Goal: Task Accomplishment & Management: Manage account settings

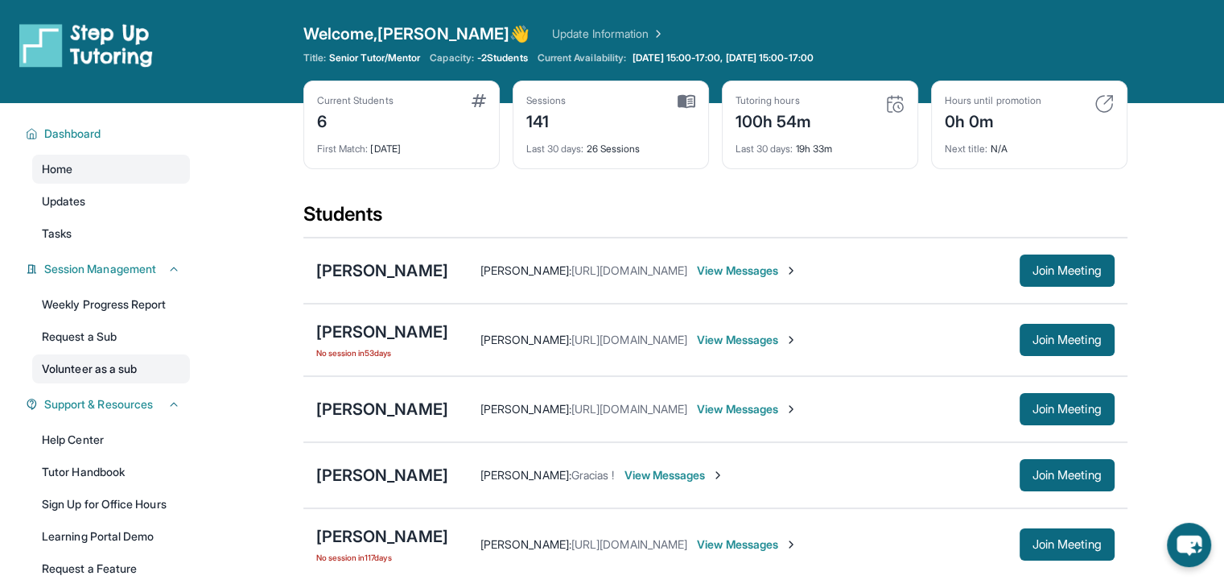
drag, startPoint x: 0, startPoint y: 0, endPoint x: 135, endPoint y: 370, distance: 394.2
click at [135, 370] on link "Volunteer as a sub" at bounding box center [111, 368] width 158 height 29
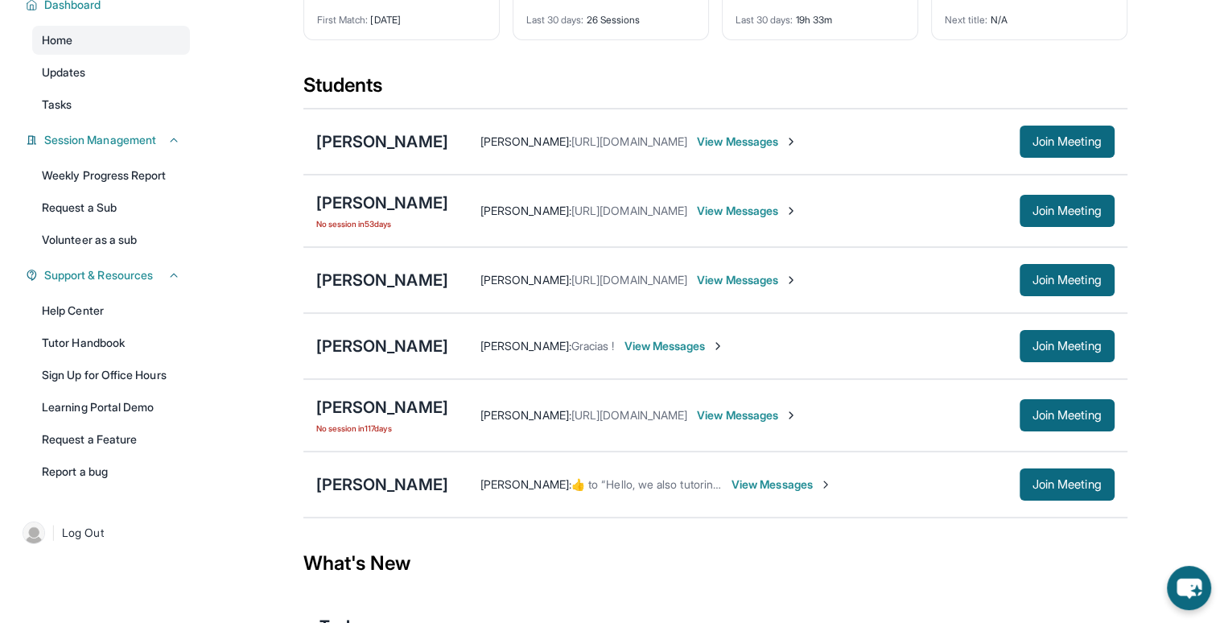
scroll to position [134, 0]
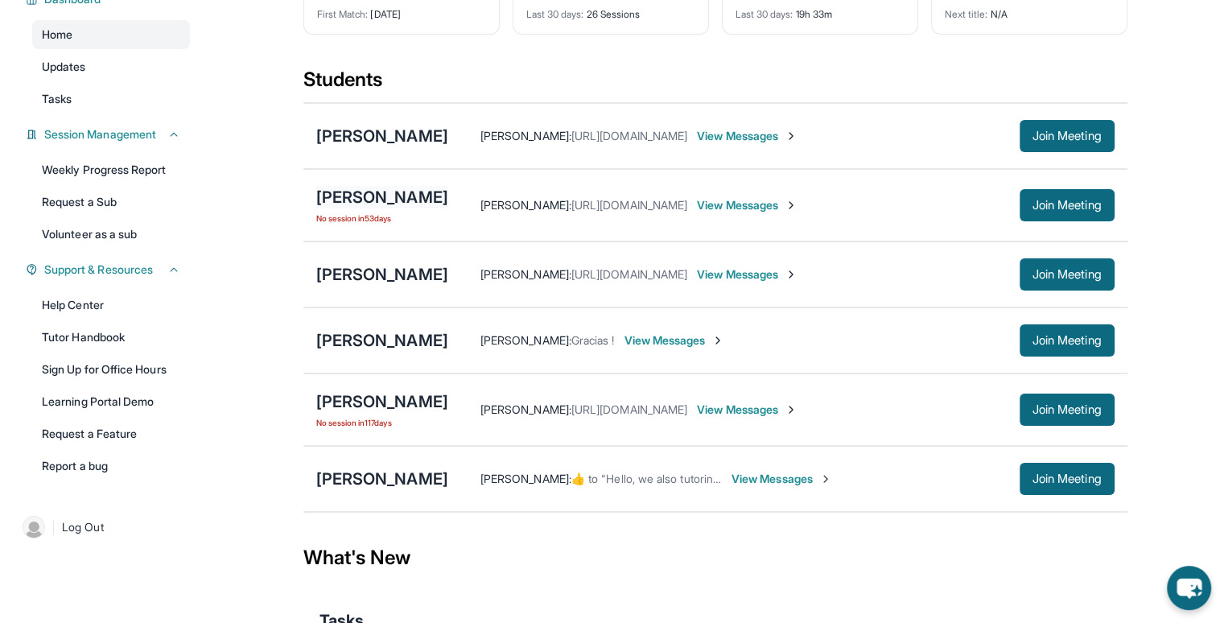
click at [378, 188] on div "[PERSON_NAME]" at bounding box center [382, 197] width 132 height 23
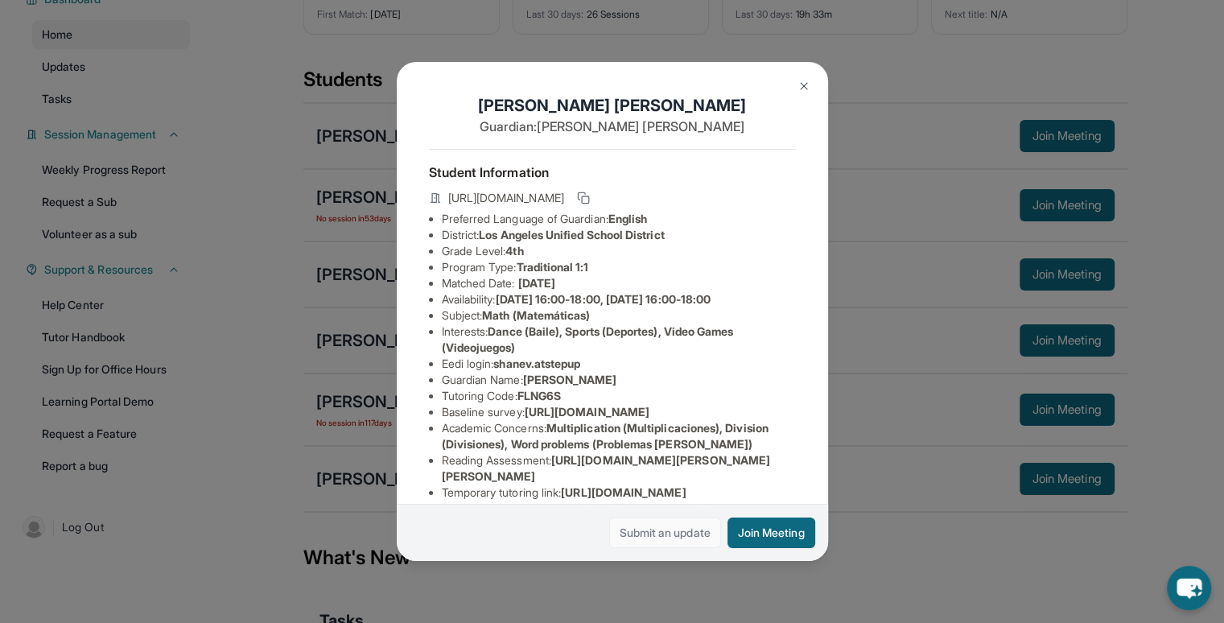
click at [638, 528] on link "Submit an update" at bounding box center [665, 533] width 112 height 31
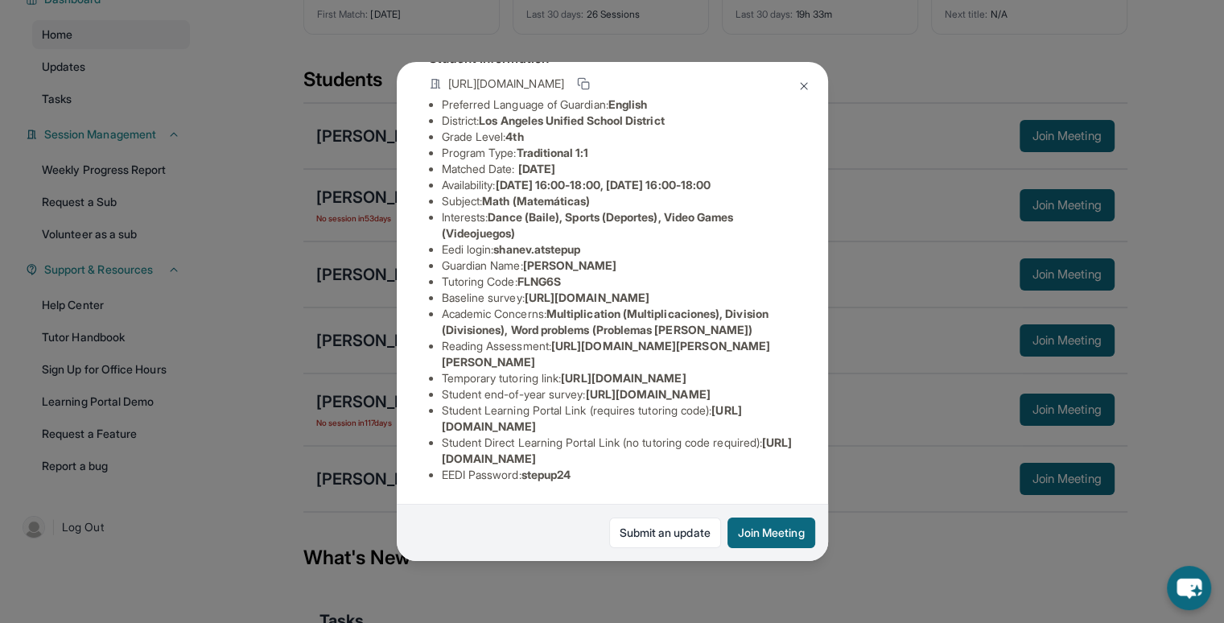
scroll to position [0, 0]
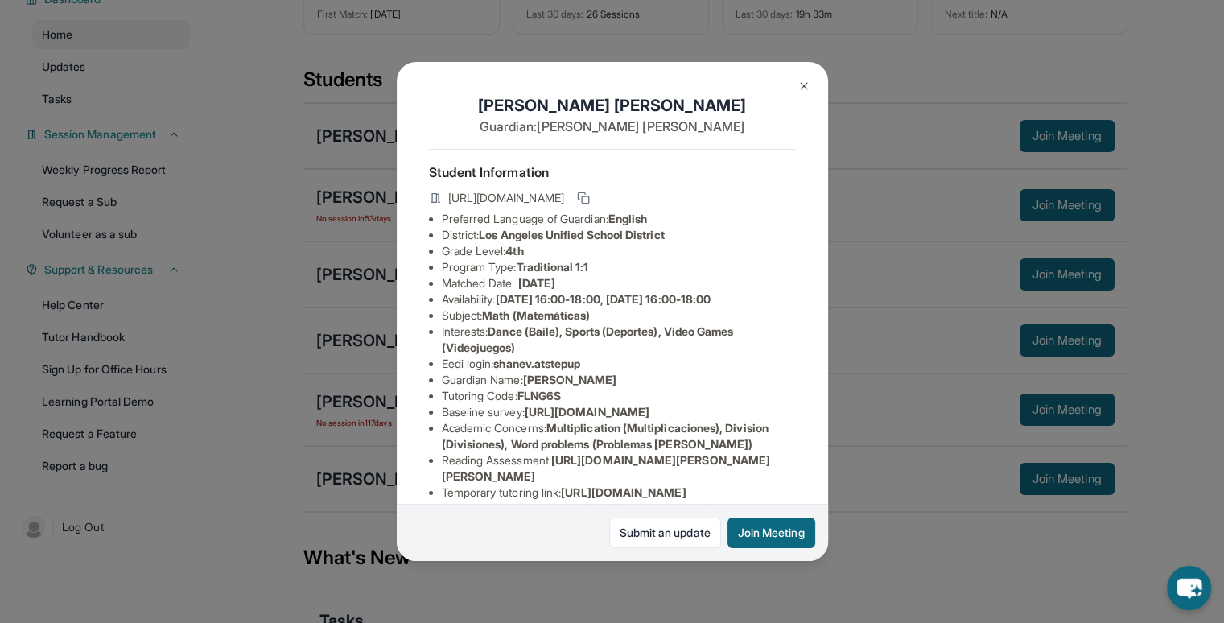
click at [799, 82] on img at bounding box center [804, 86] width 13 height 13
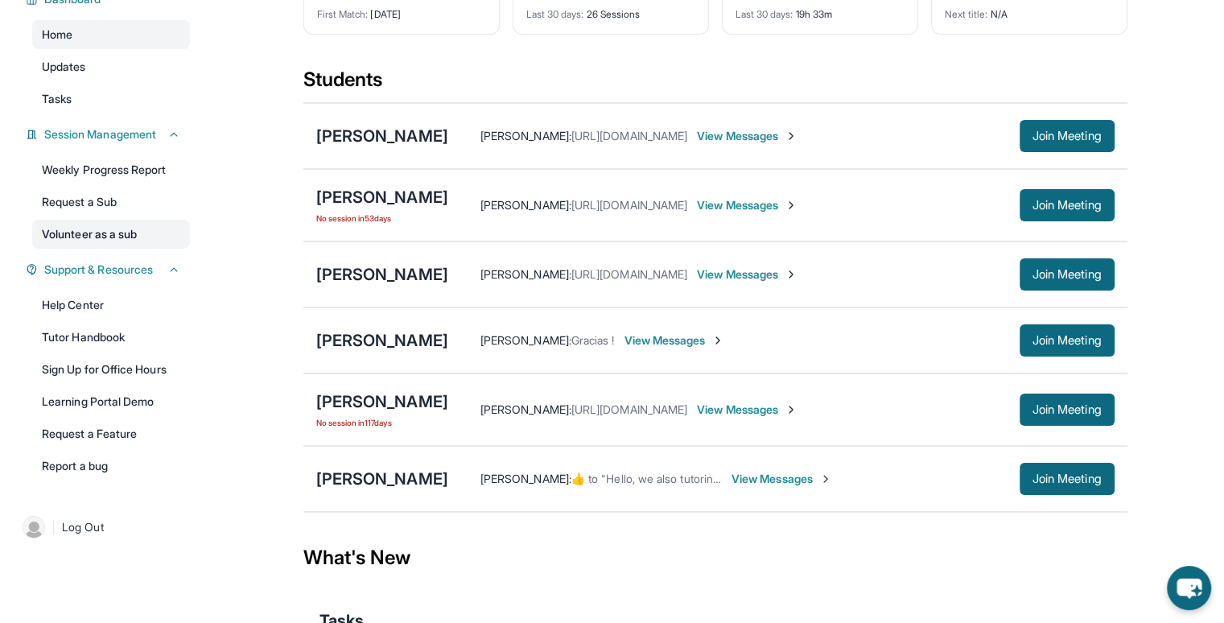
click at [147, 234] on link "Volunteer as a sub" at bounding box center [111, 234] width 158 height 29
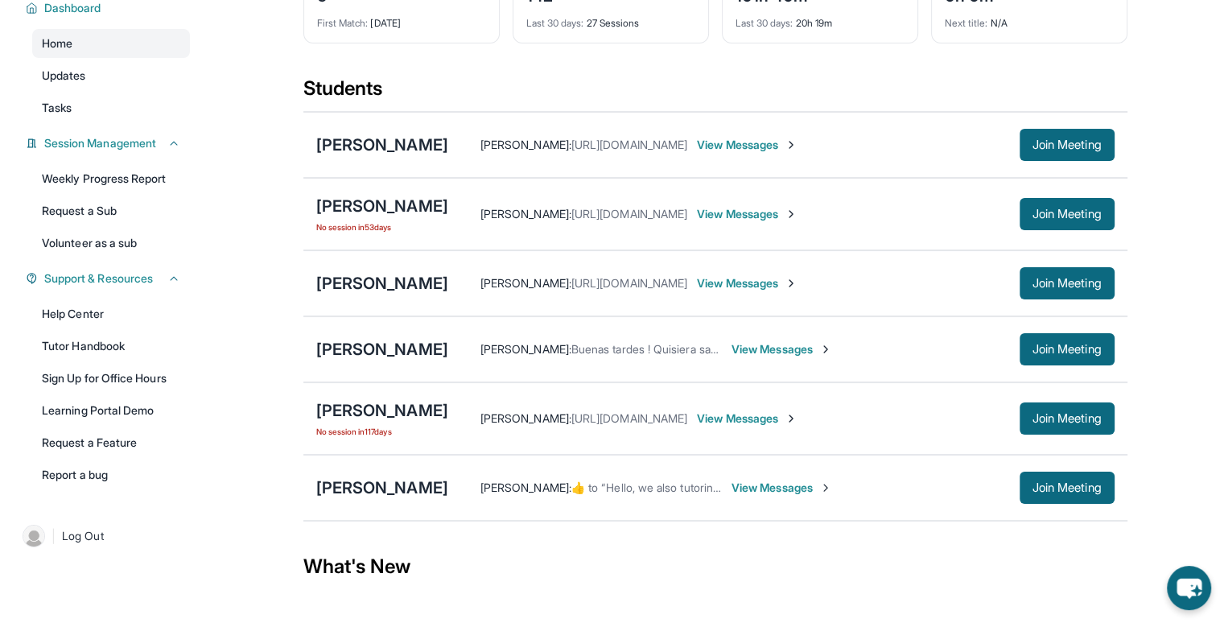
scroll to position [135, 0]
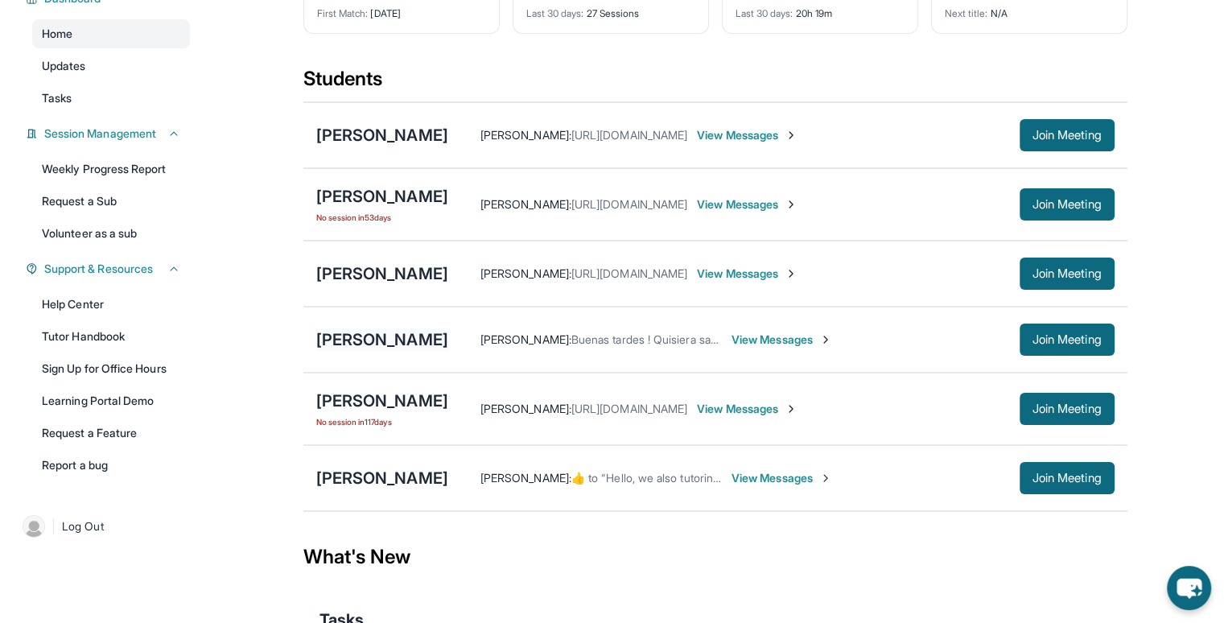
click at [373, 336] on div "[PERSON_NAME]" at bounding box center [382, 339] width 132 height 23
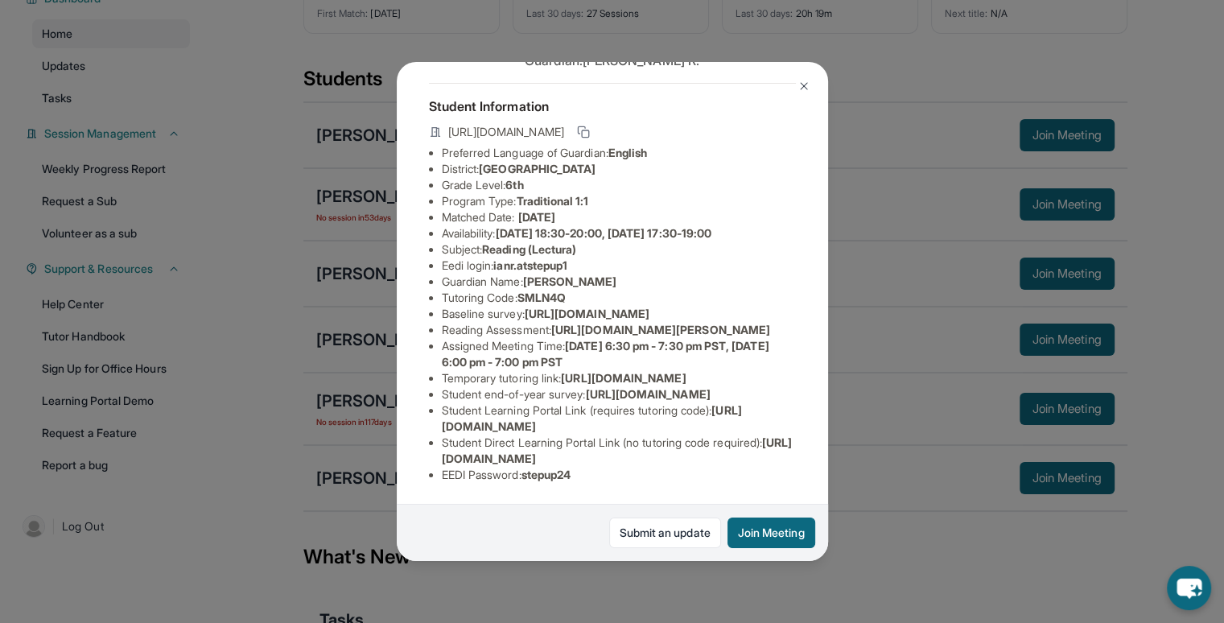
scroll to position [267, 0]
click at [805, 78] on button at bounding box center [804, 86] width 32 height 32
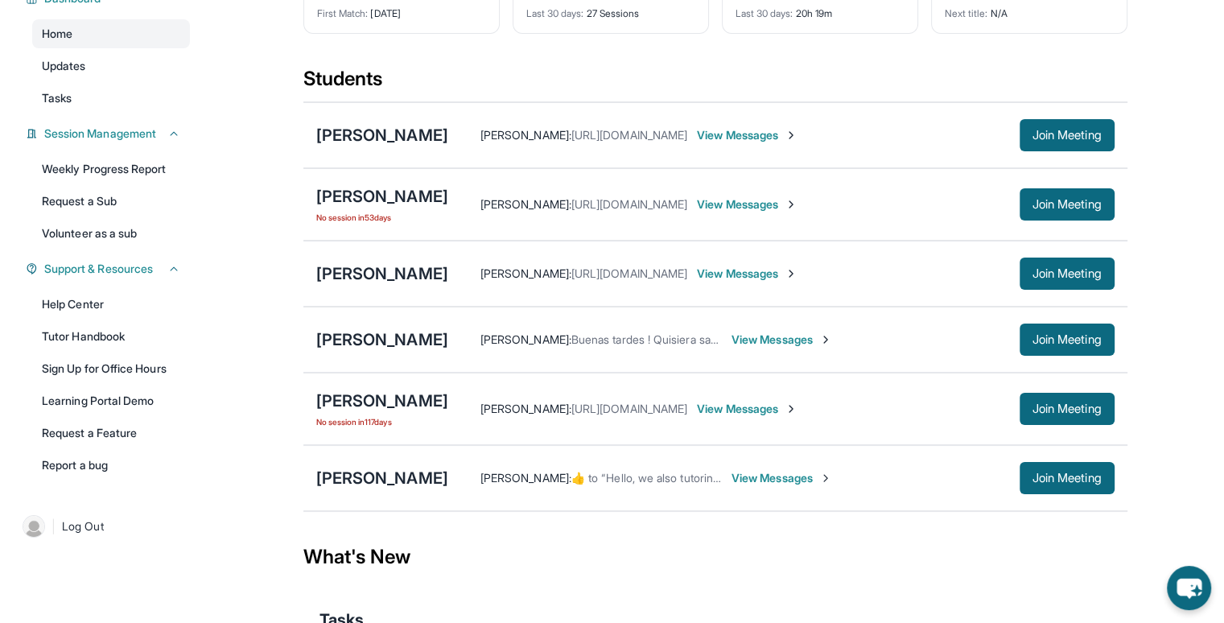
click at [732, 340] on span "View Messages" at bounding box center [782, 340] width 101 height 16
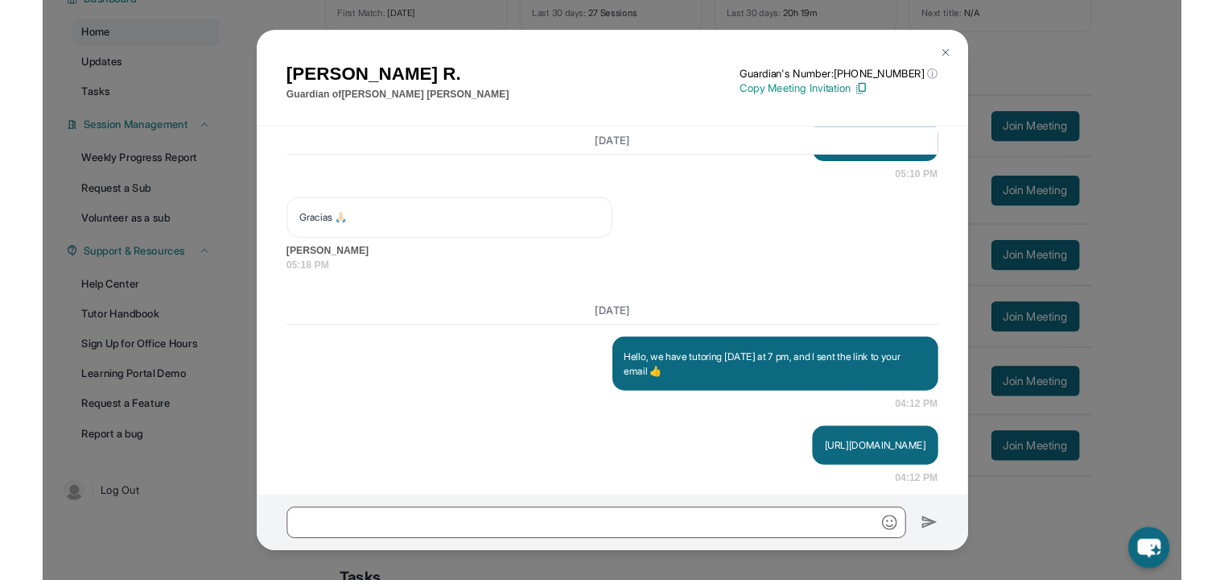
scroll to position [30190, 0]
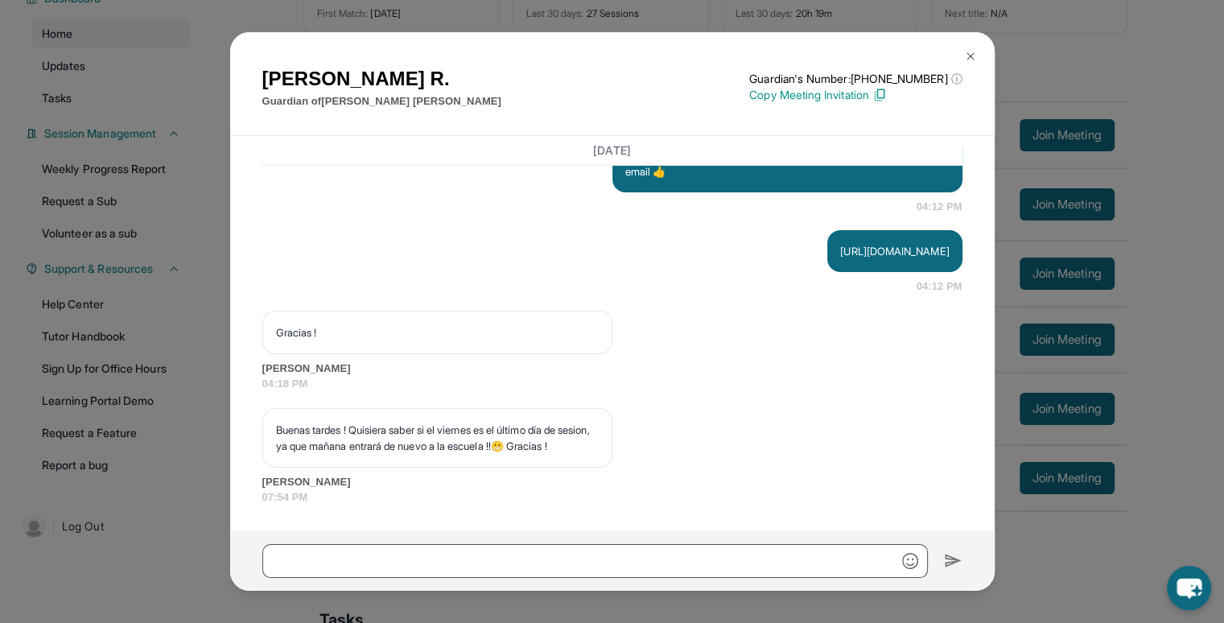
click at [960, 52] on button at bounding box center [971, 56] width 32 height 32
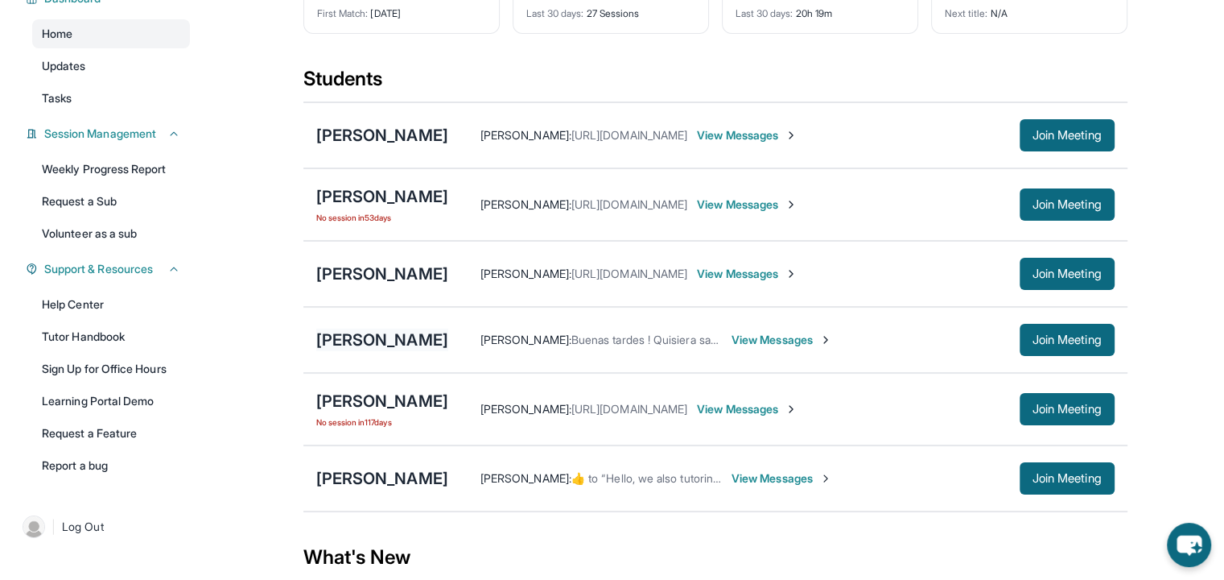
click at [378, 344] on div "[PERSON_NAME]" at bounding box center [382, 339] width 132 height 23
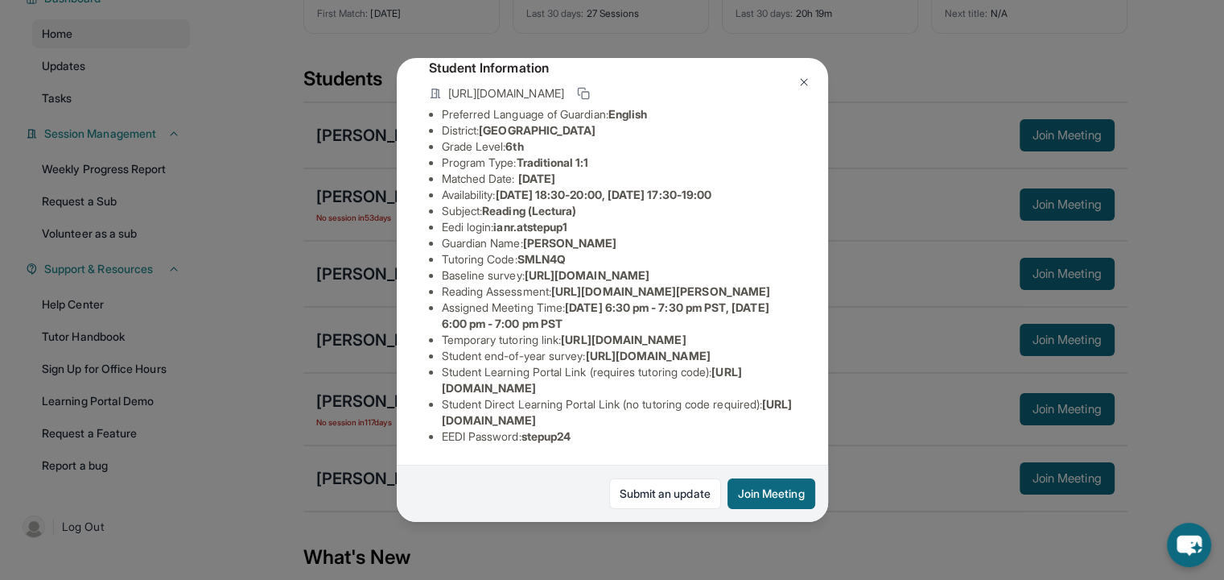
scroll to position [203, 0]
click at [805, 80] on img at bounding box center [804, 82] width 13 height 13
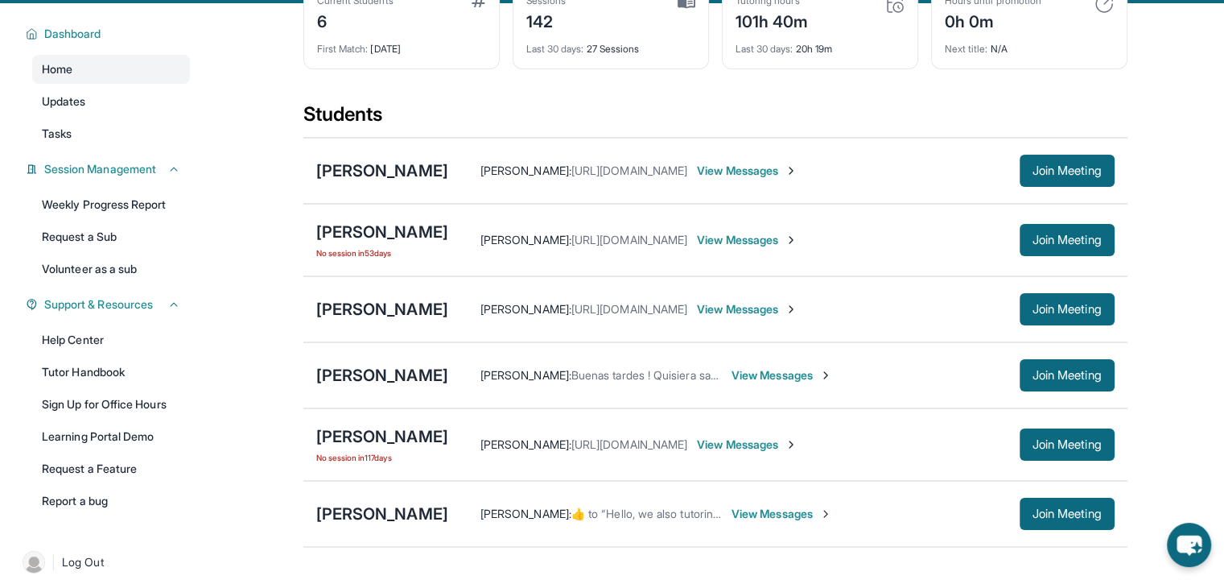
scroll to position [0, 0]
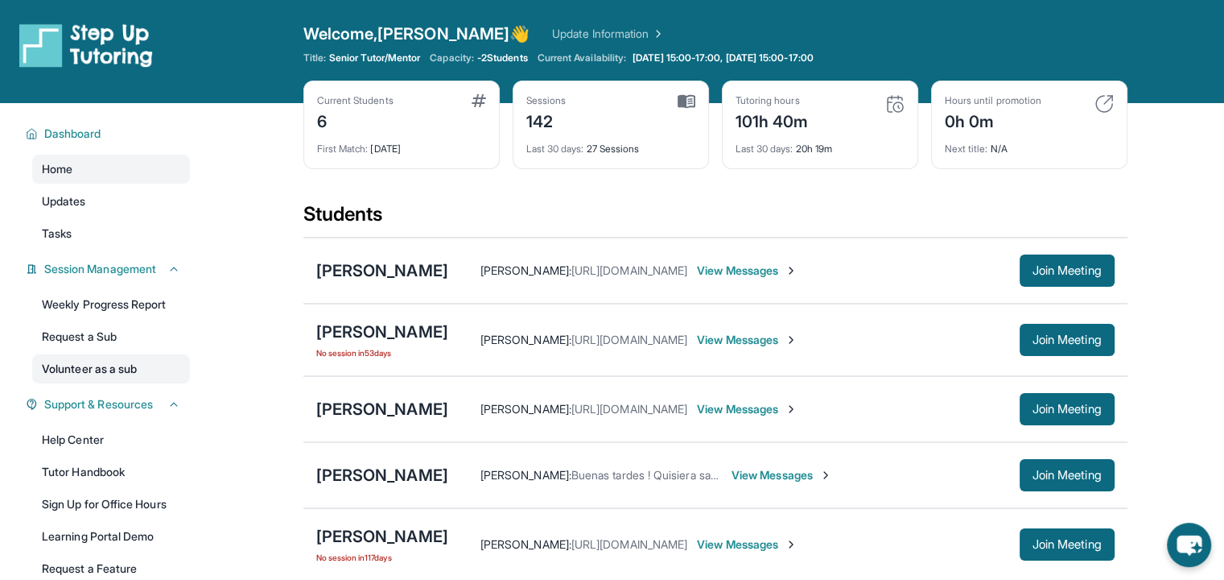
click at [118, 358] on link "Volunteer as a sub" at bounding box center [111, 368] width 158 height 29
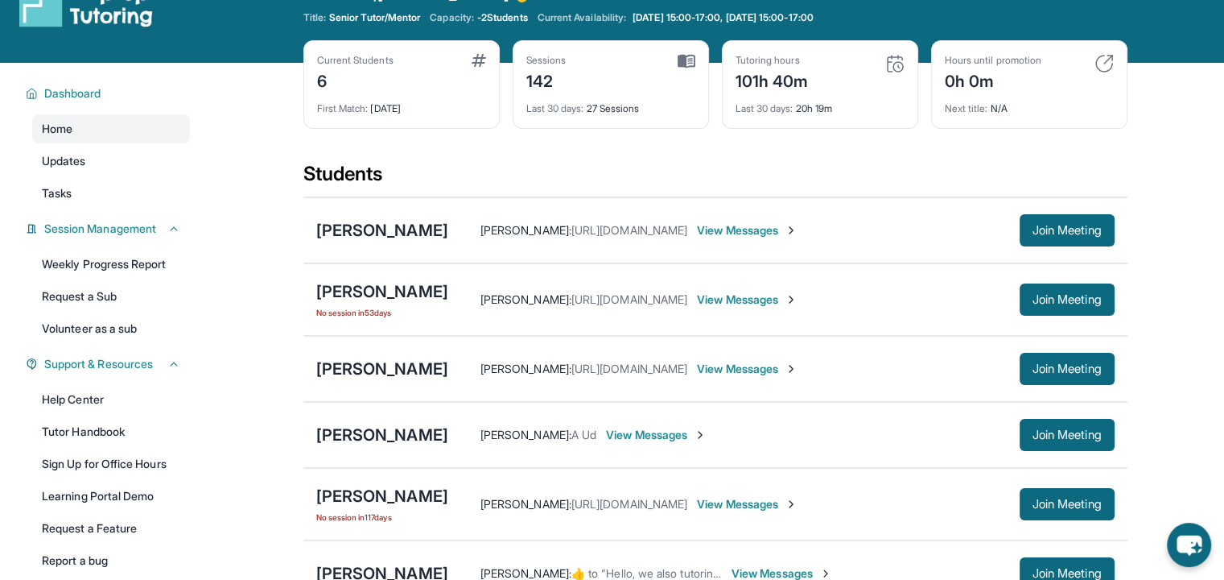
scroll to position [42, 0]
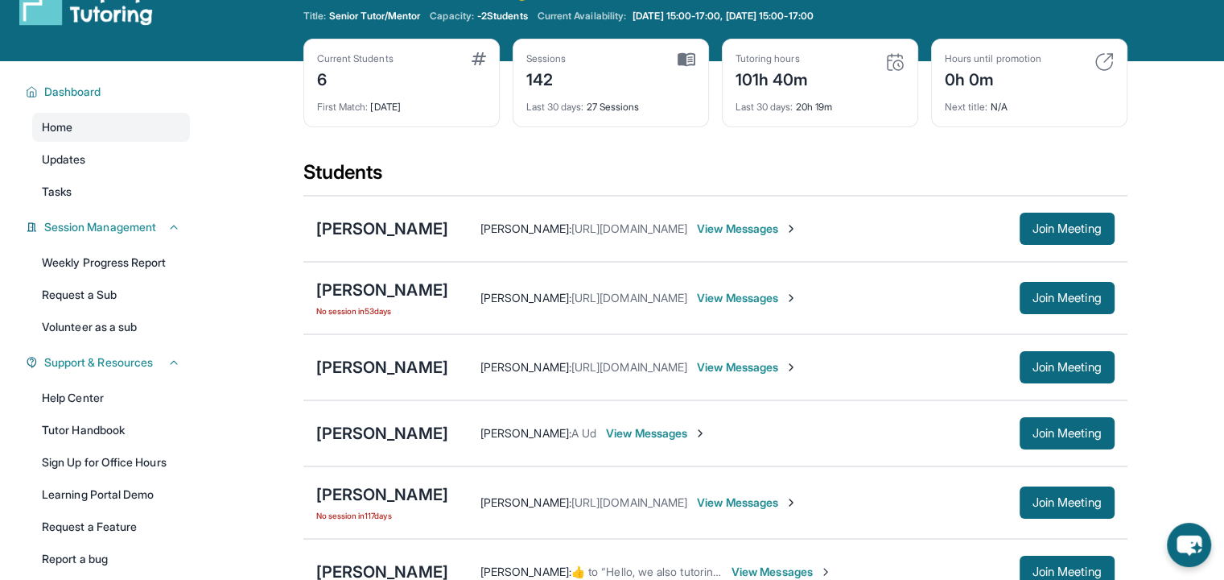
click at [606, 425] on span "View Messages" at bounding box center [656, 433] width 101 height 16
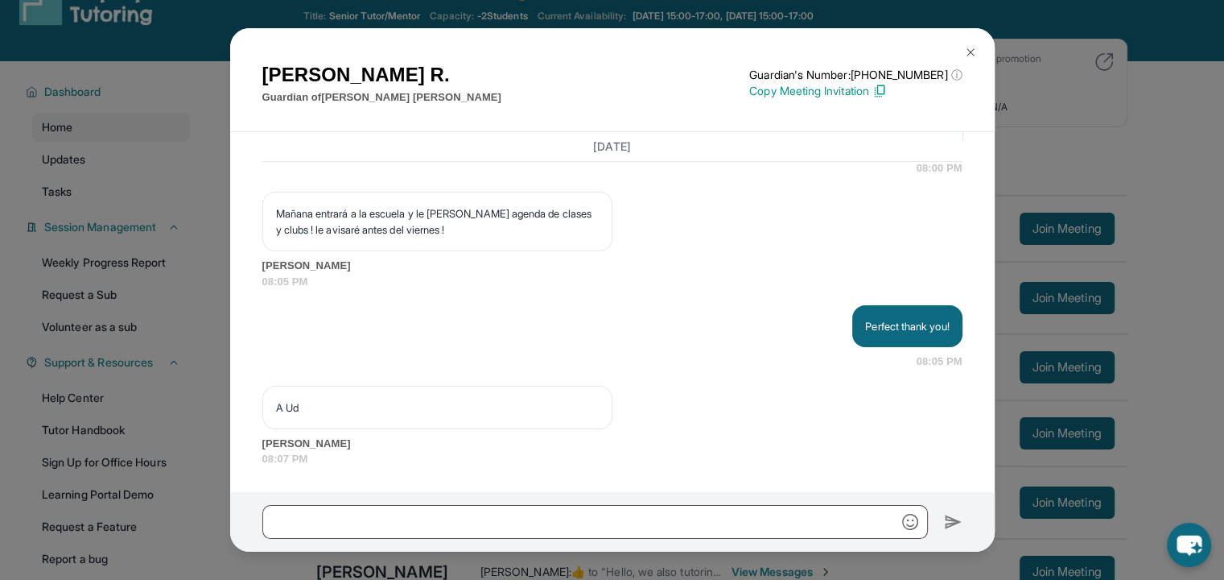
scroll to position [30659, 0]
click at [971, 49] on img at bounding box center [970, 52] width 13 height 13
